Goal: Contribute content: Add original content to the website for others to see

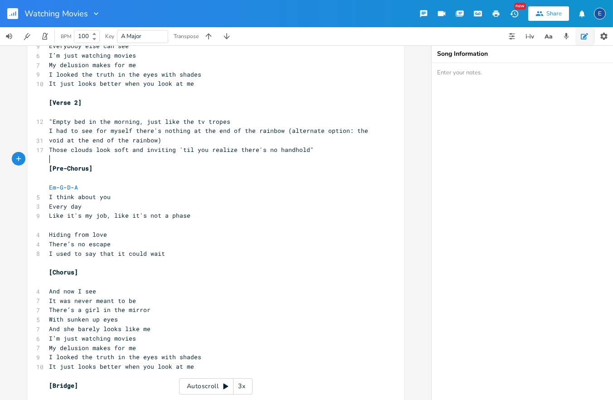
scroll to position [3, 0]
click at [329, 151] on pre "Those clouds look soft and inviting 'til you realize there's no handhold"" at bounding box center [211, 150] width 327 height 10
click at [52, 121] on span ""Empty bed in the morning, just like the tv tropes" at bounding box center [139, 121] width 181 height 8
type textarea "(alternate option: the void at the end of the rainbow)"
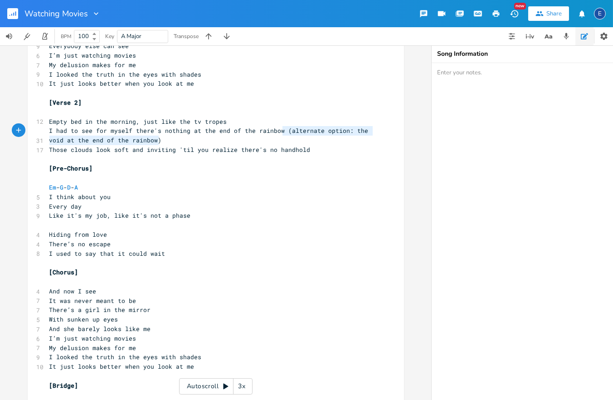
scroll to position [3, 169]
drag, startPoint x: 216, startPoint y: 144, endPoint x: 282, endPoint y: 134, distance: 67.0
click at [282, 134] on pre "I had to see for myself there's nothing at the end of the rainbow (alternate op…" at bounding box center [211, 135] width 327 height 19
click at [317, 146] on pre "Those clouds look soft and inviting 'til you realize there's no handhold" at bounding box center [211, 150] width 327 height 10
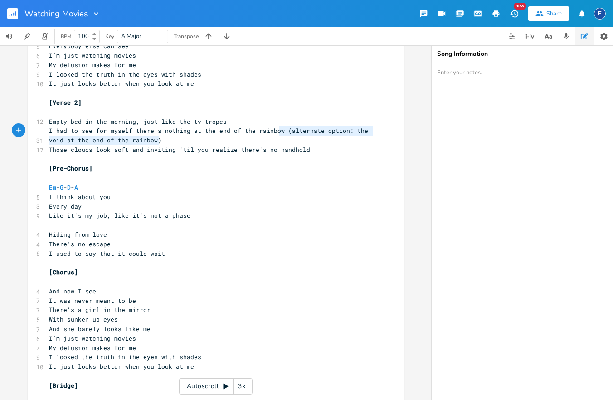
type textarea "(alternate option: the void at the end of the rainbow)"
drag, startPoint x: 314, startPoint y: 143, endPoint x: 282, endPoint y: 133, distance: 33.3
click at [282, 133] on pre "I had to see for myself there's nothing at the end of the rainbow (alternate op…" at bounding box center [211, 135] width 327 height 19
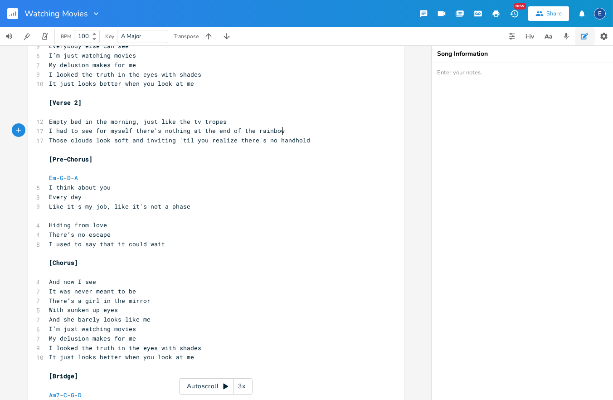
scroll to position [3, 0]
click at [501, 94] on textarea at bounding box center [522, 231] width 181 height 337
paste textarea "(alternate option: the void at the end of the rainbow)"
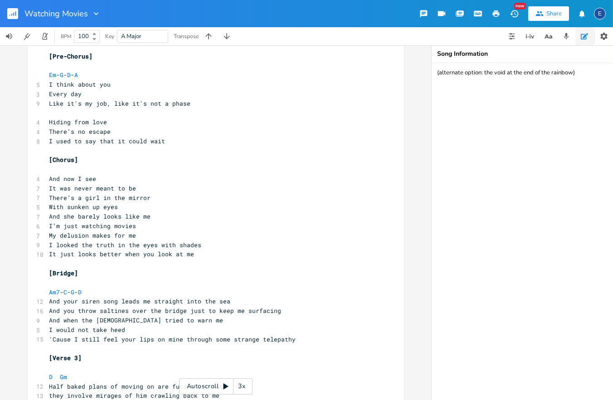
scroll to position [421, 0]
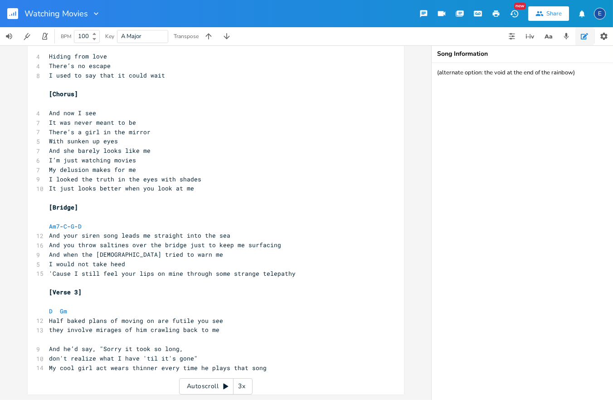
type textarea "(alternate option: the void at the end of the rainbow)"
drag, startPoint x: 183, startPoint y: 245, endPoint x: 163, endPoint y: 247, distance: 20.1
click at [163, 247] on span "And you throw saltines over the bridge just to keep me surfacing" at bounding box center [165, 245] width 232 height 8
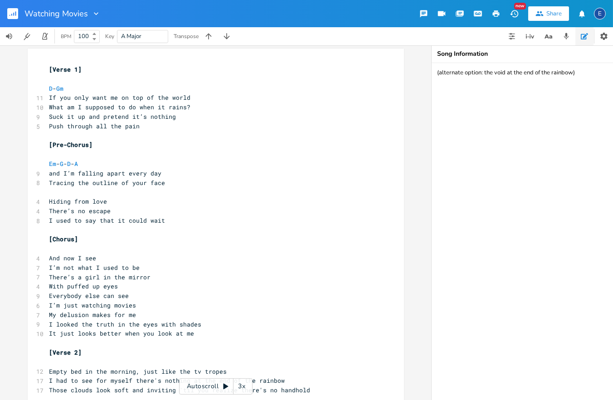
scroll to position [0, 0]
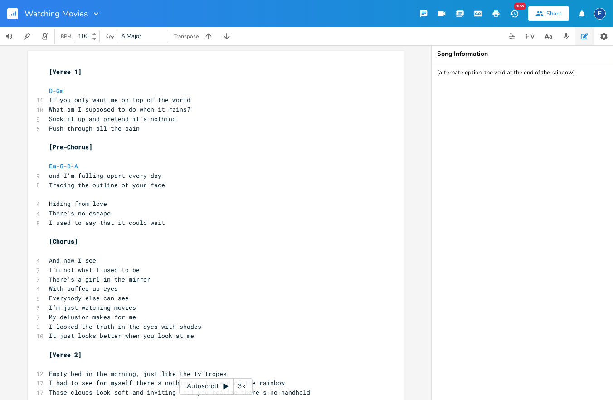
type textarea "pier"
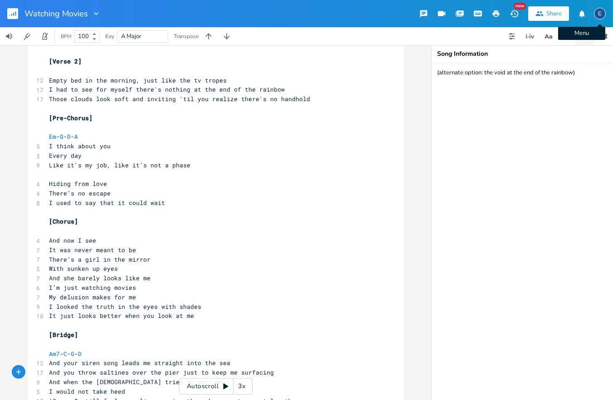
click at [598, 11] on div "E" at bounding box center [600, 14] width 12 height 12
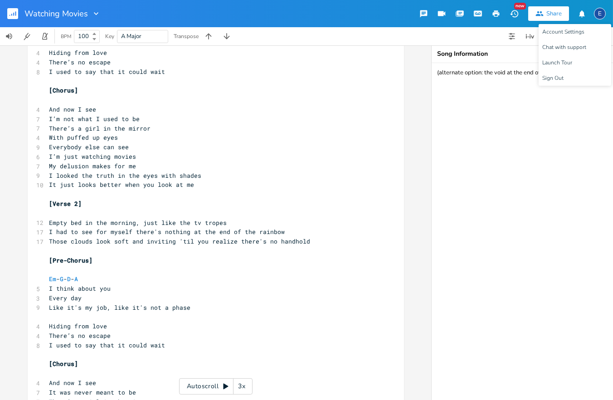
scroll to position [0, 0]
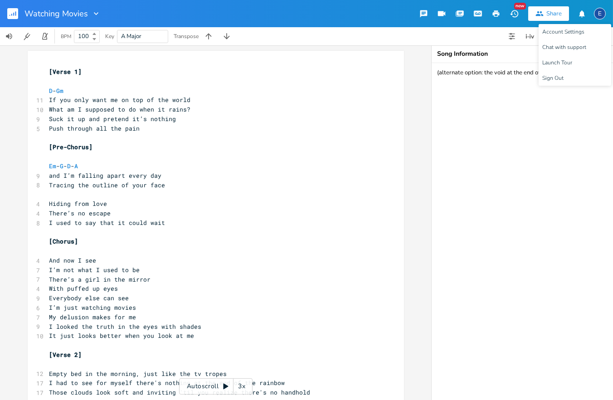
click at [49, 71] on pre "[Verse 1]" at bounding box center [211, 72] width 327 height 10
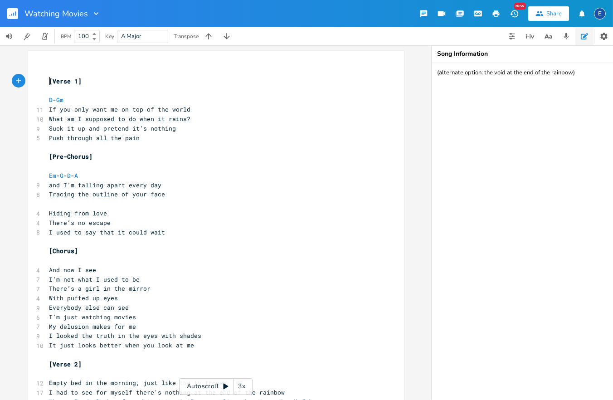
scroll to position [2, 0]
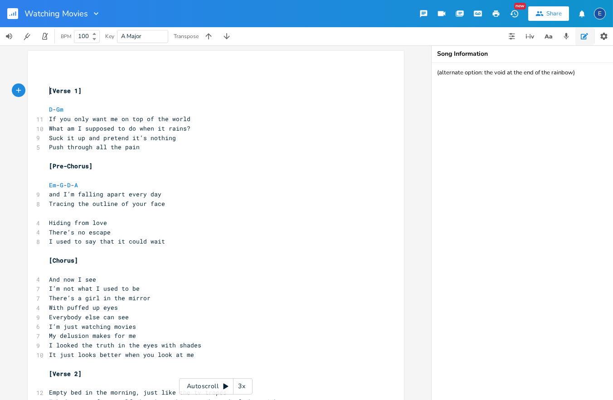
click at [54, 72] on pre "​" at bounding box center [211, 72] width 327 height 10
type textarea "D --- Gm - D -"
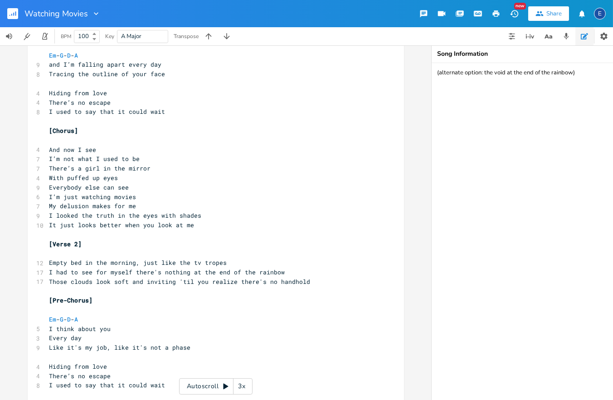
scroll to position [21, 0]
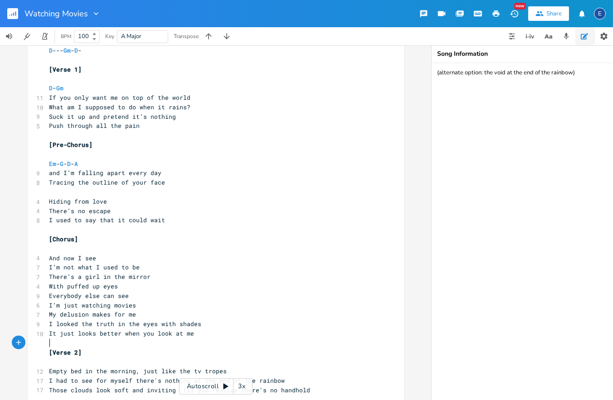
click at [101, 346] on pre "​" at bounding box center [211, 343] width 327 height 10
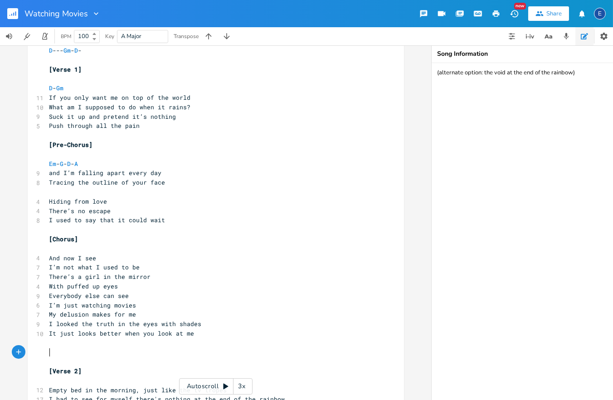
click at [78, 356] on pre "​" at bounding box center [211, 353] width 327 height 10
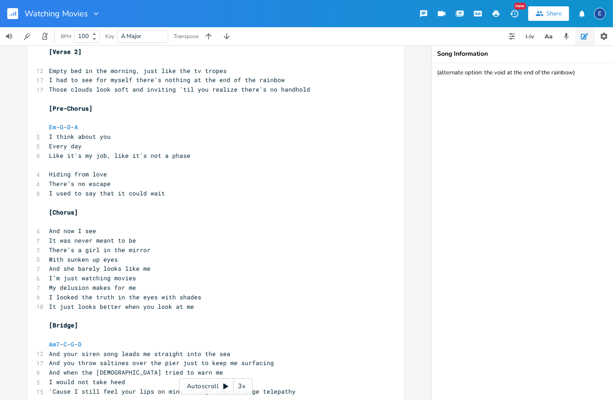
scroll to position [341, 0]
type textarea "Em --"
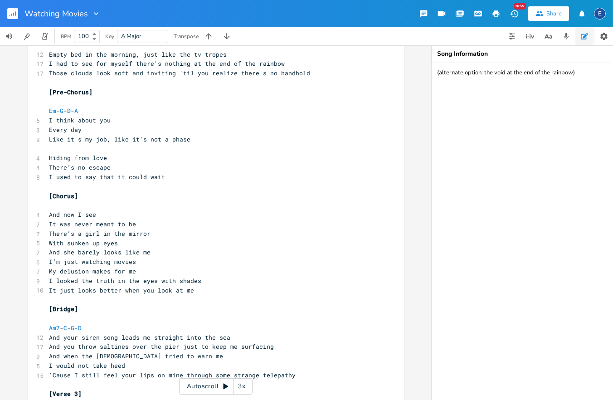
scroll to position [366, 0]
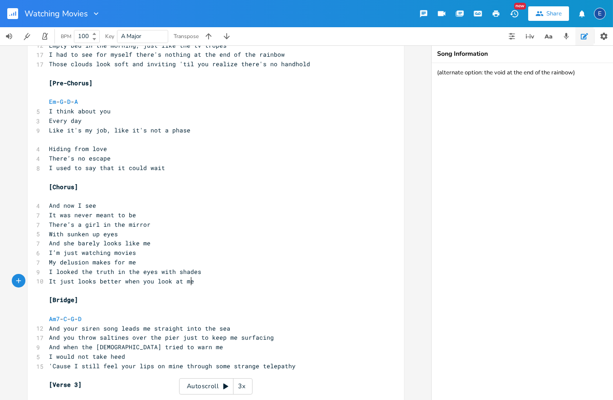
click at [207, 282] on pre "It just looks better when you look at me" at bounding box center [211, 282] width 327 height 10
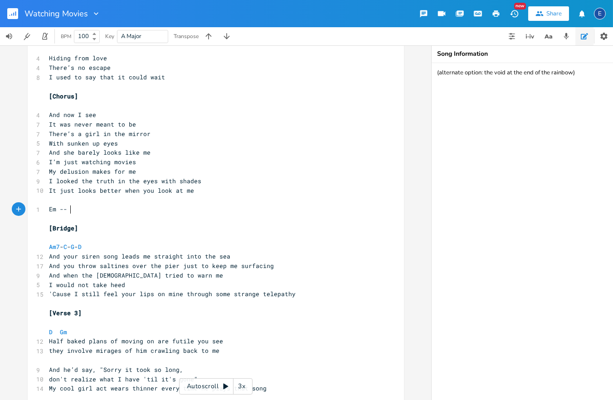
scroll to position [475, 0]
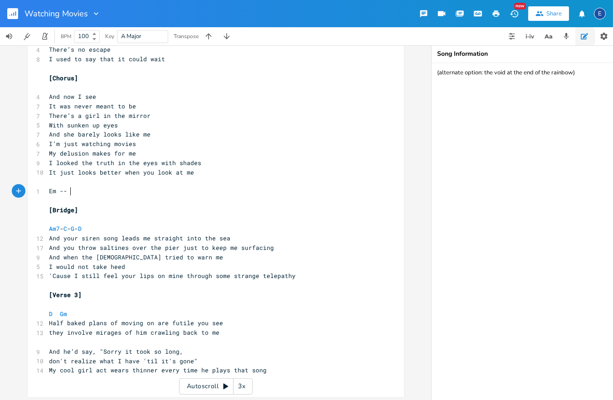
type textarea "Em --"
click at [295, 277] on pre "'Cause I still feel your lips on mine through some strange telepathy" at bounding box center [211, 276] width 327 height 10
click at [243, 266] on pre "I would not take heed" at bounding box center [211, 267] width 327 height 10
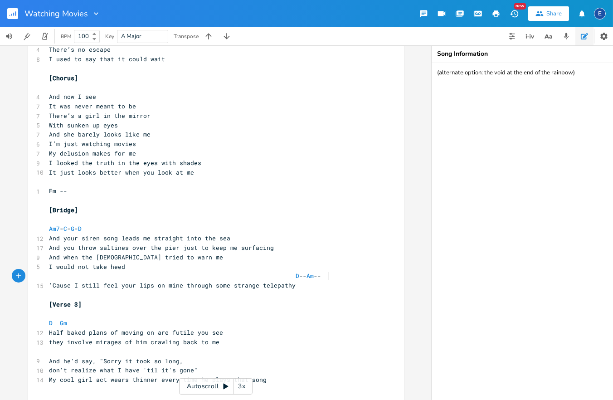
scroll to position [2, 36]
type textarea "D -- Am --"
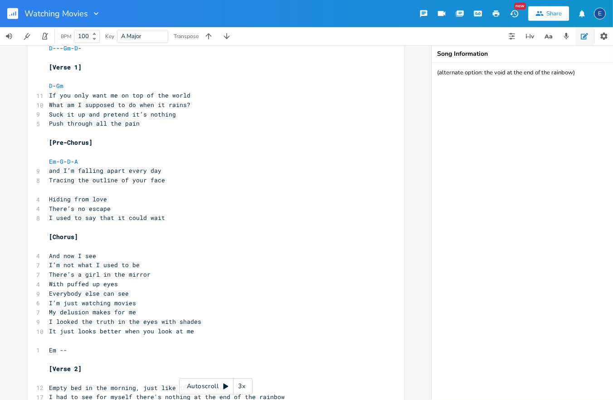
scroll to position [22, 0]
type textarea "D - Gm"
drag, startPoint x: 81, startPoint y: 88, endPoint x: 36, endPoint y: 88, distance: 44.9
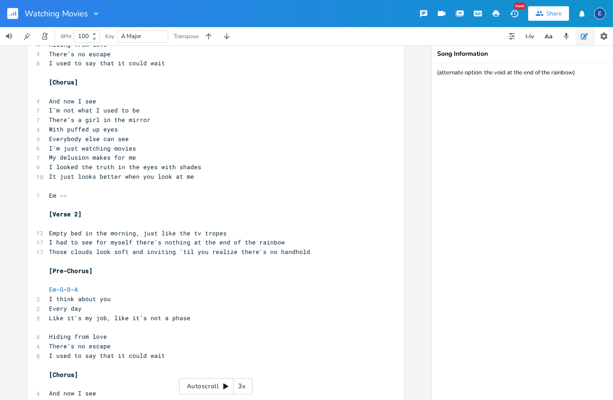
scroll to position [2, 0]
click at [80, 225] on pre "​" at bounding box center [211, 224] width 327 height 10
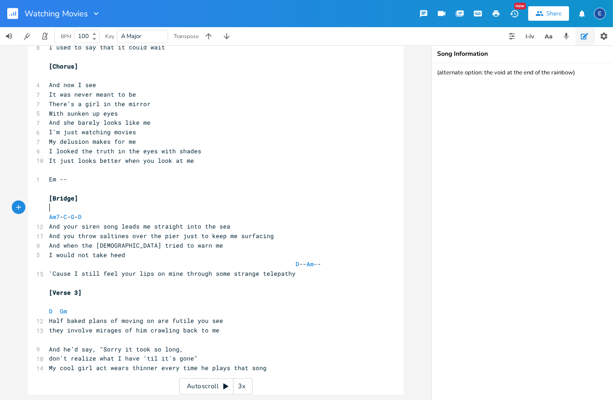
scroll to position [0, 0]
click at [126, 207] on pre "​" at bounding box center [211, 208] width 327 height 10
click at [183, 195] on pre "[Bridge]" at bounding box center [211, 199] width 327 height 10
